Goal: Go to known website: Access a specific website the user already knows

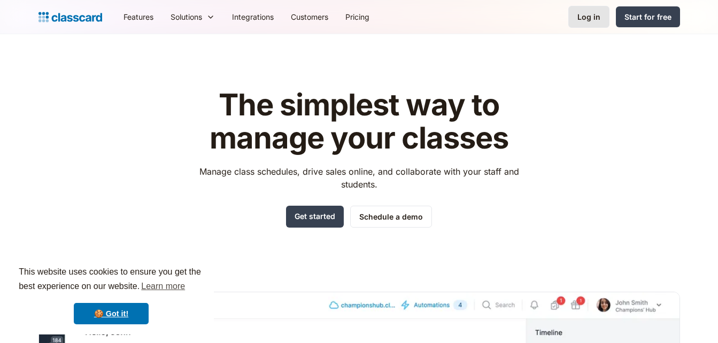
click at [578, 6] on link "Log in" at bounding box center [588, 17] width 41 height 22
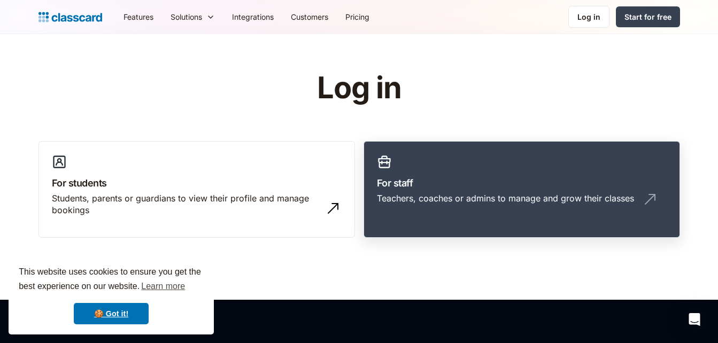
click at [404, 180] on h3 "For staff" at bounding box center [522, 183] width 290 height 14
